Goal: Task Accomplishment & Management: Use online tool/utility

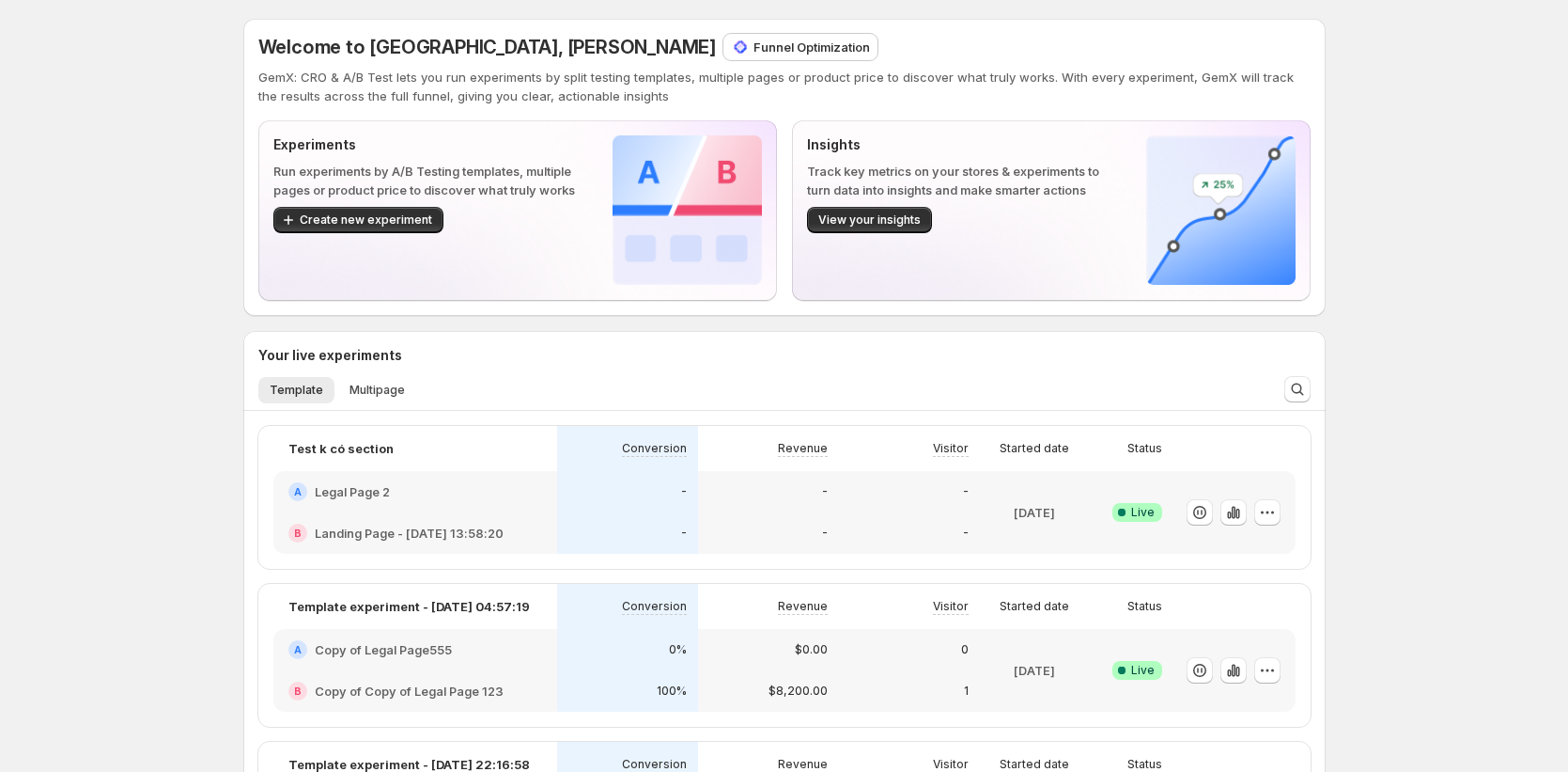
click at [754, 49] on p "Funnel Optimization" at bounding box center [811, 47] width 116 height 19
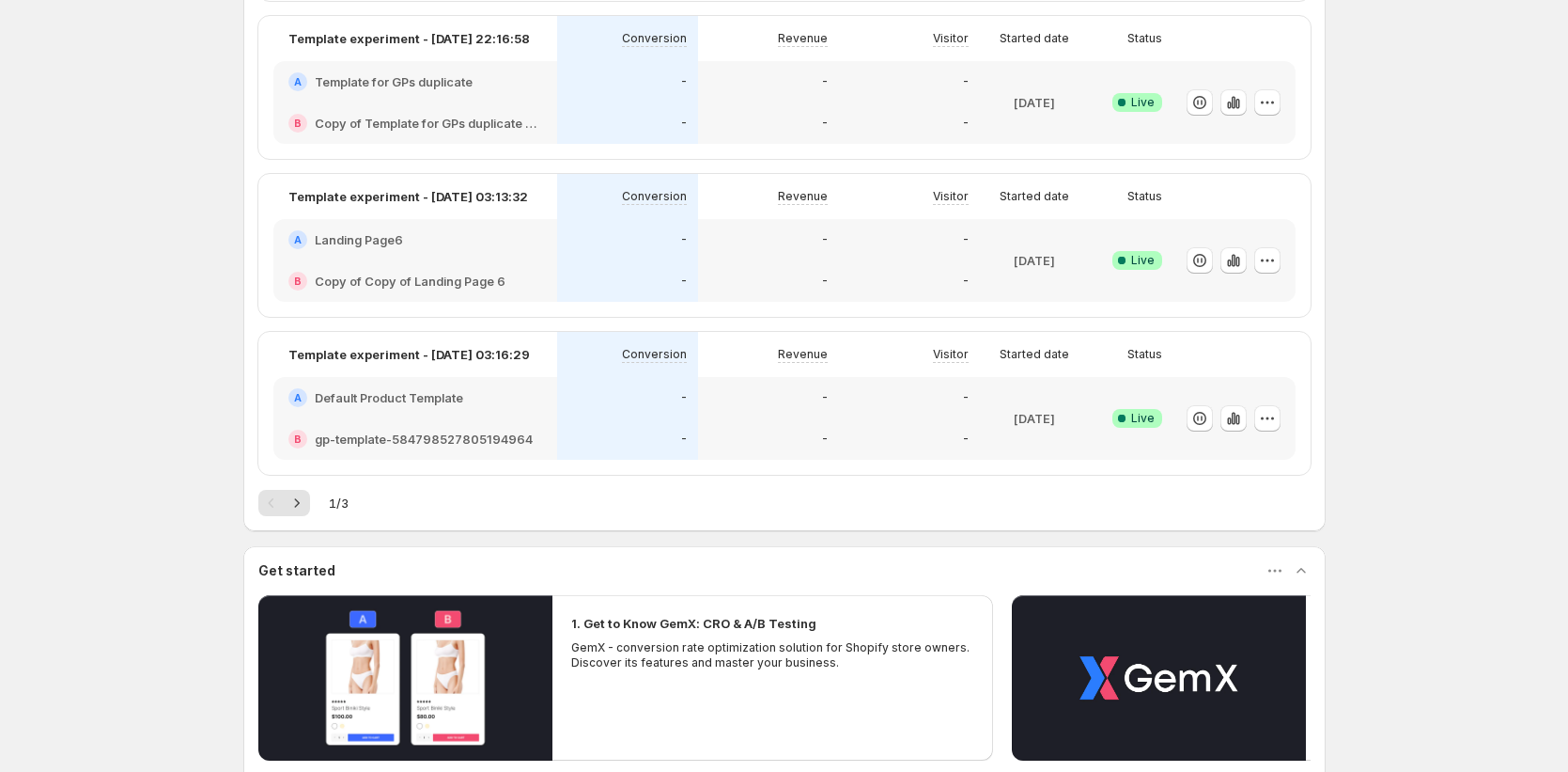
scroll to position [728, 0]
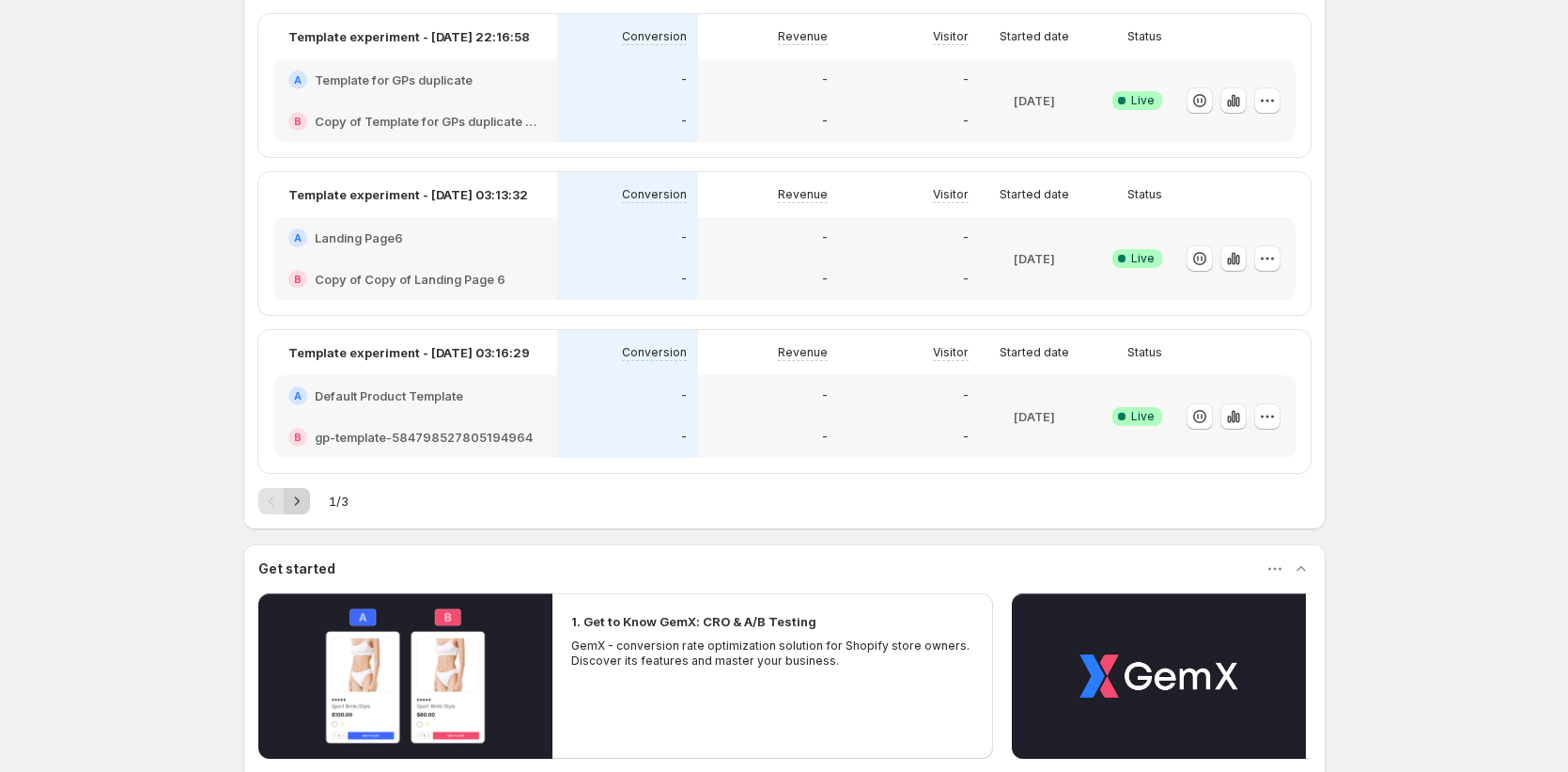
click at [296, 507] on icon "Next" at bounding box center [297, 501] width 19 height 19
click at [301, 506] on icon "Next" at bounding box center [297, 501] width 19 height 19
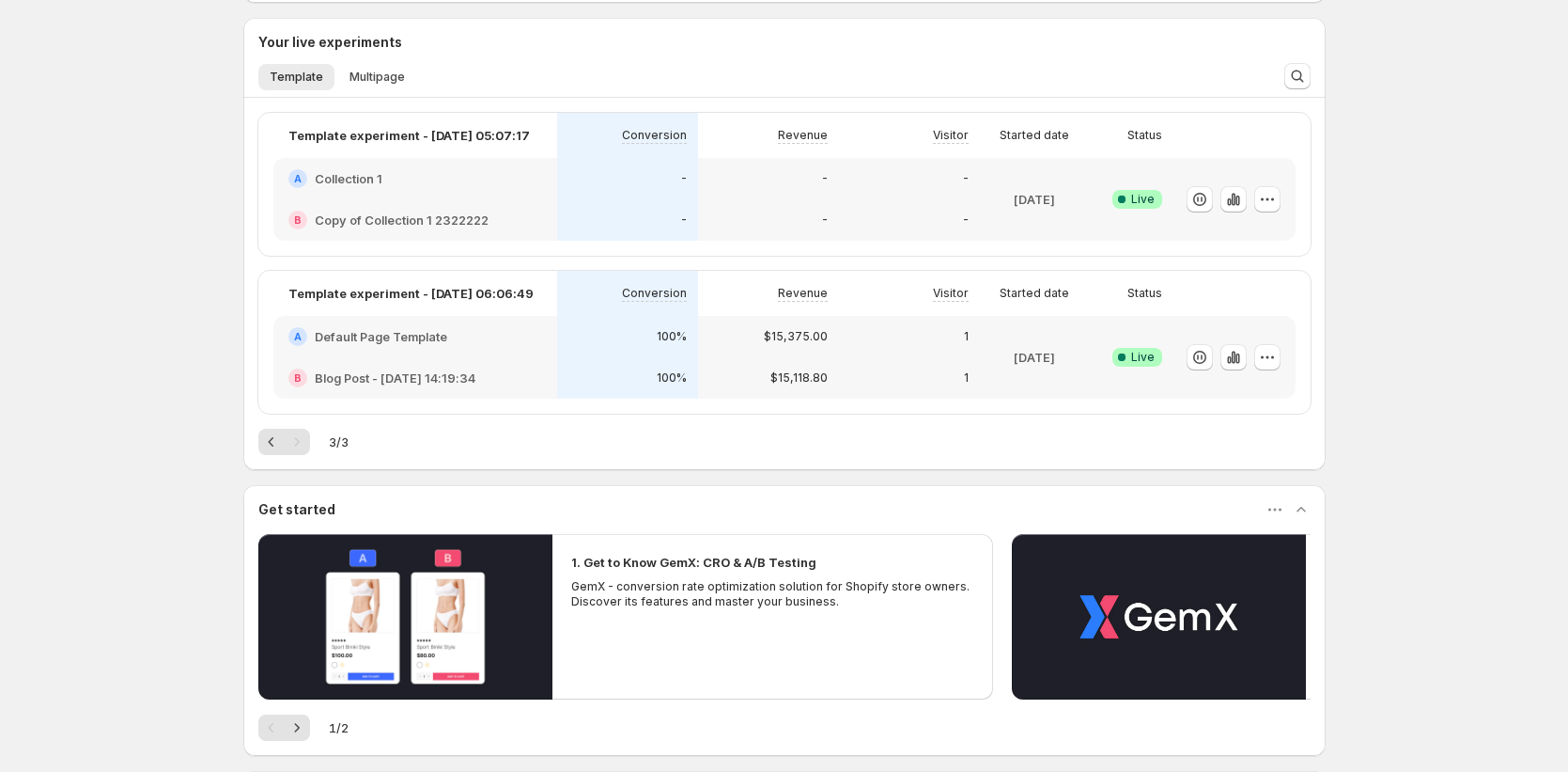
scroll to position [212, 0]
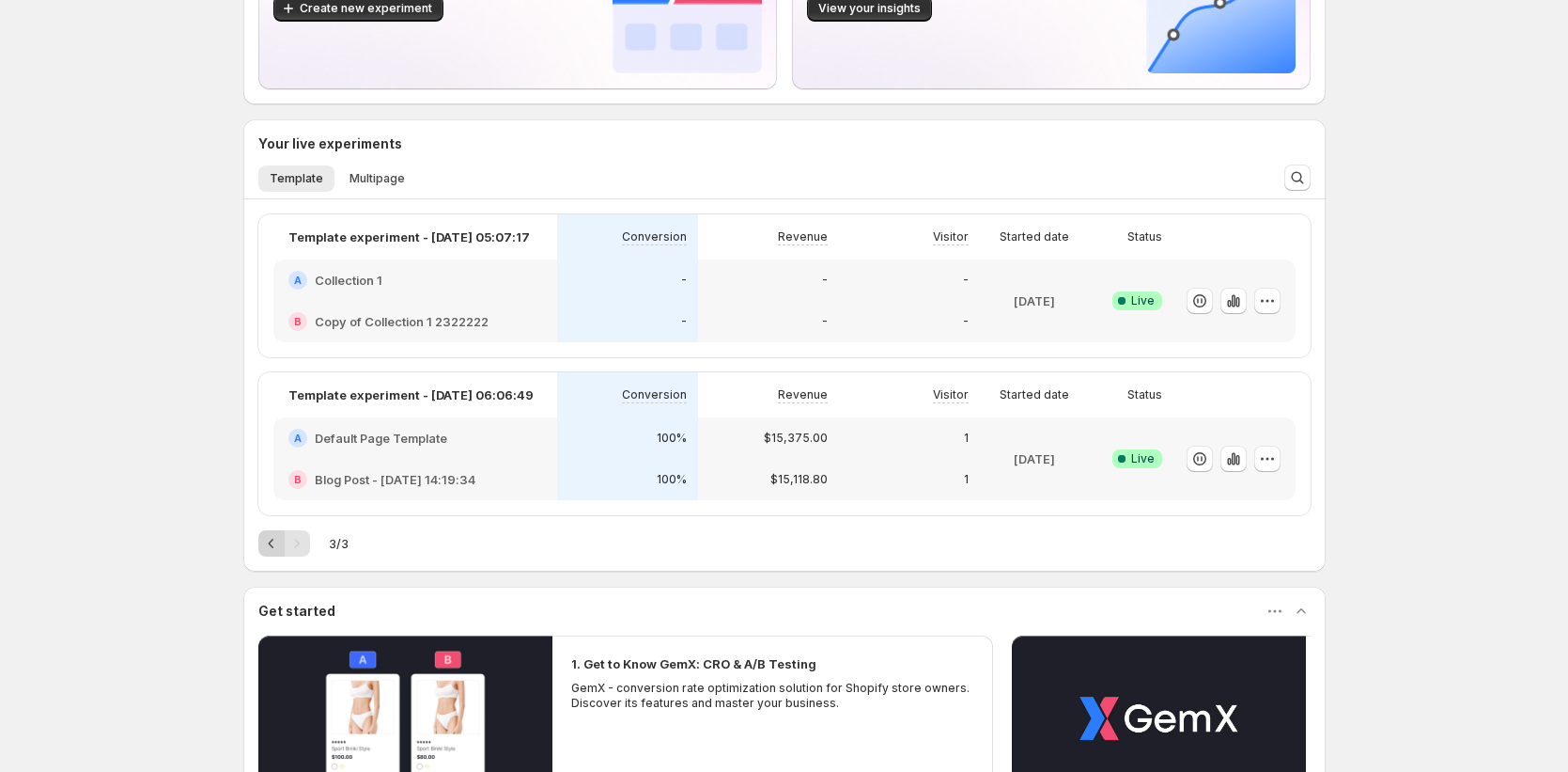
click at [266, 542] on icon "Previous" at bounding box center [271, 543] width 19 height 19
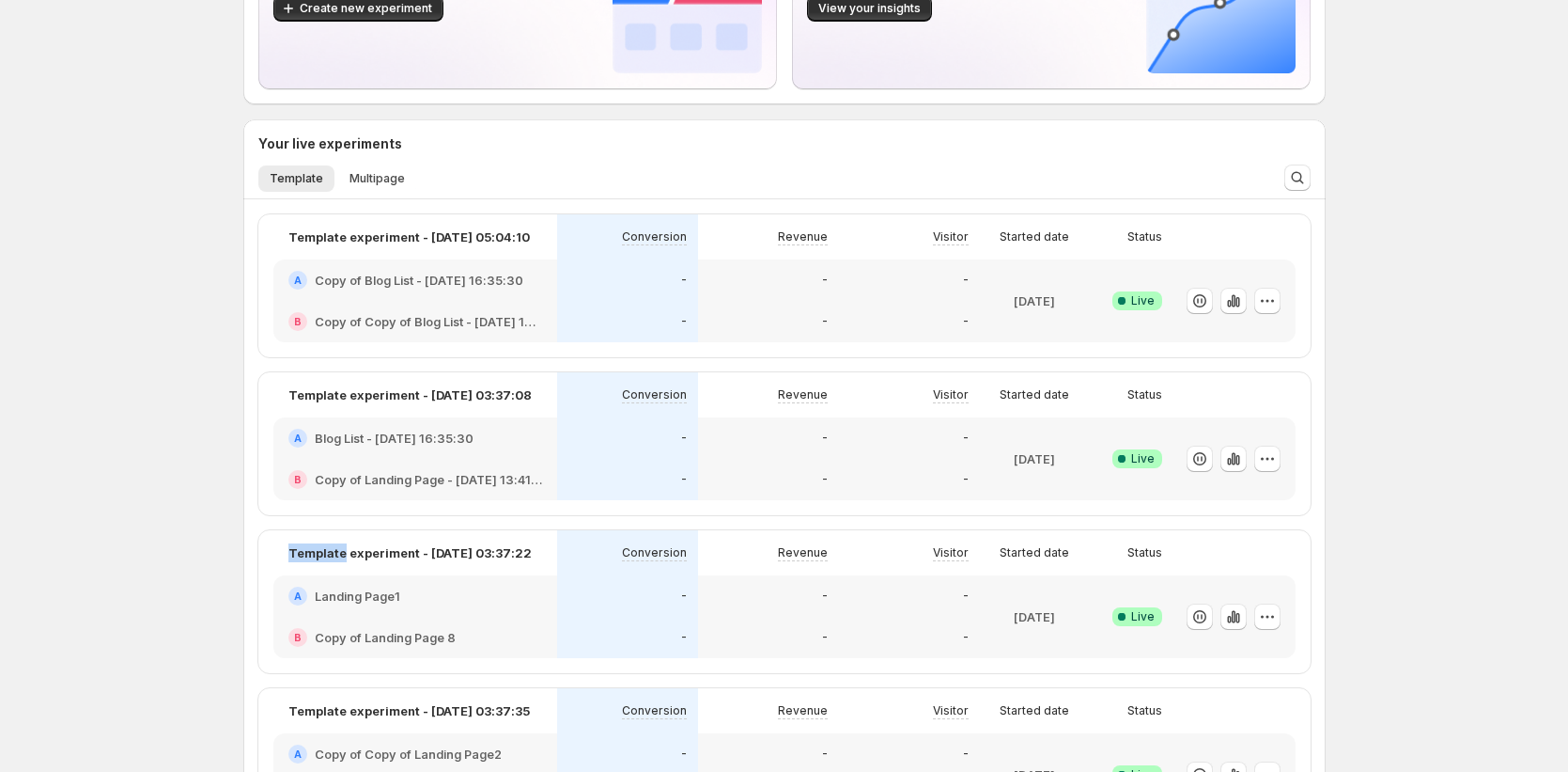
click at [266, 542] on div "Template experiment - [DATE] 03:37:22 Conversion Revenue Visitor Started date S…" at bounding box center [784, 601] width 1053 height 143
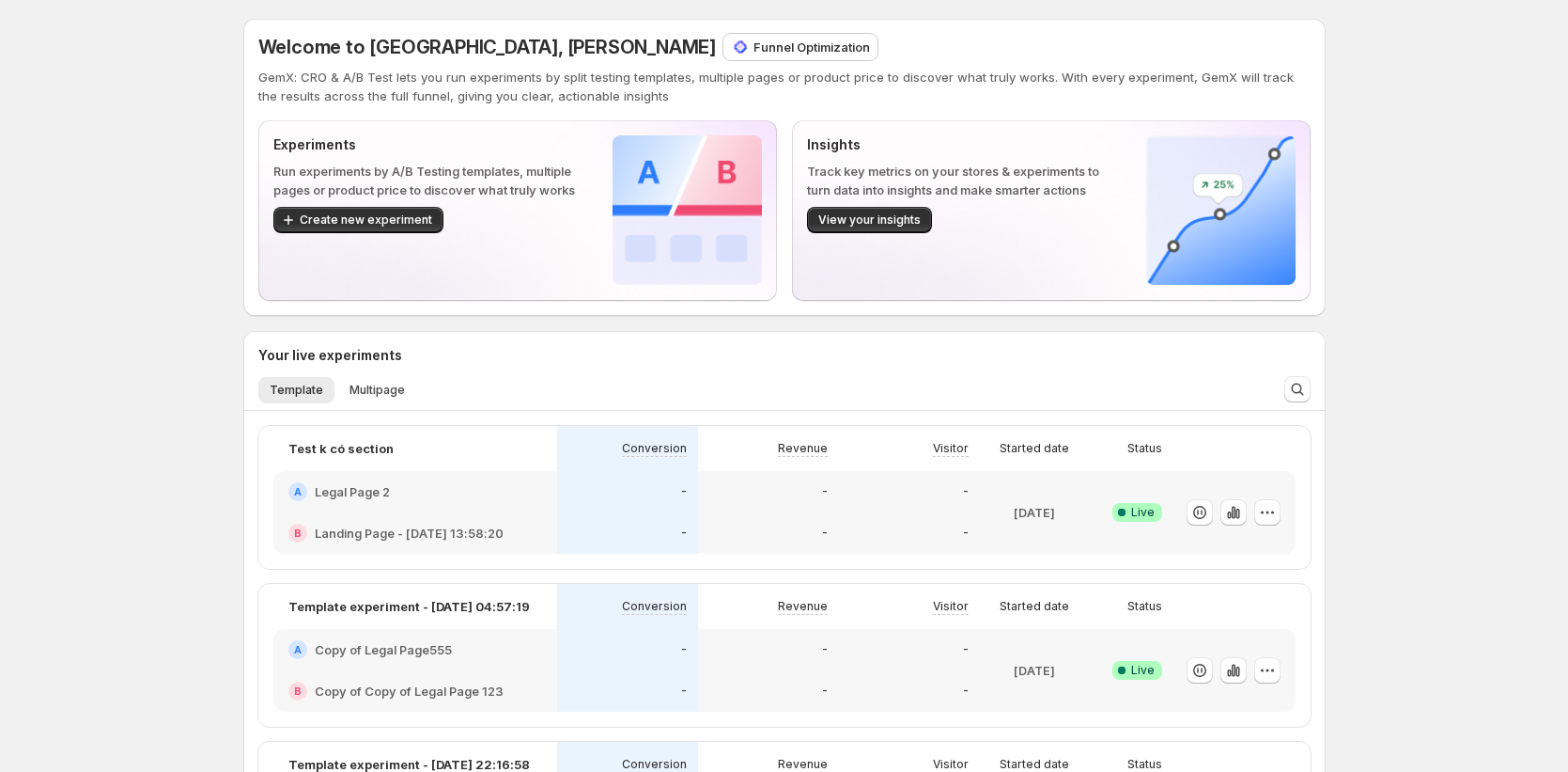
click at [754, 56] on p "Funnel Optimization" at bounding box center [811, 47] width 116 height 19
